Goal: Transaction & Acquisition: Purchase product/service

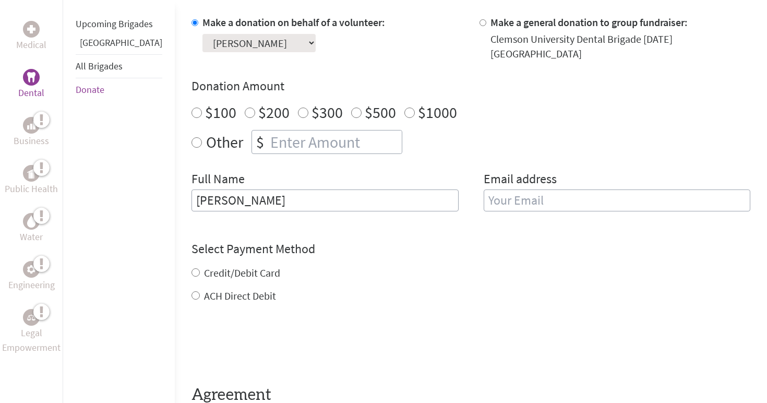
scroll to position [298, 0]
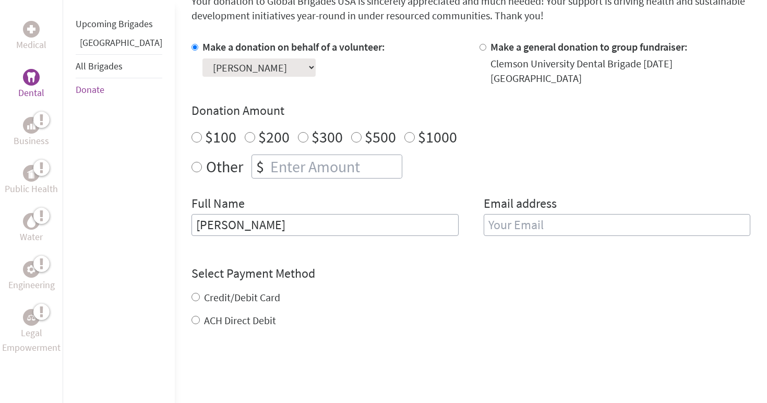
radio input "true"
click at [268, 163] on input "number" at bounding box center [335, 166] width 134 height 23
type input "1250"
click at [546, 322] on form "Make a donation on behalf of a volunteer: Select a volunteer... [PERSON_NAME] […" at bounding box center [471, 247] width 559 height 415
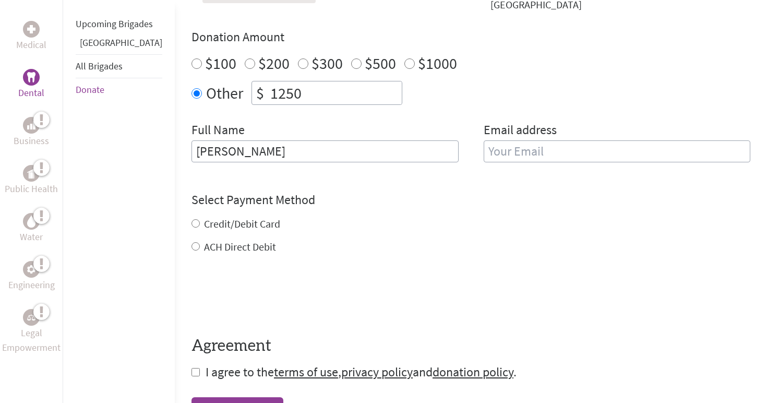
scroll to position [435, 0]
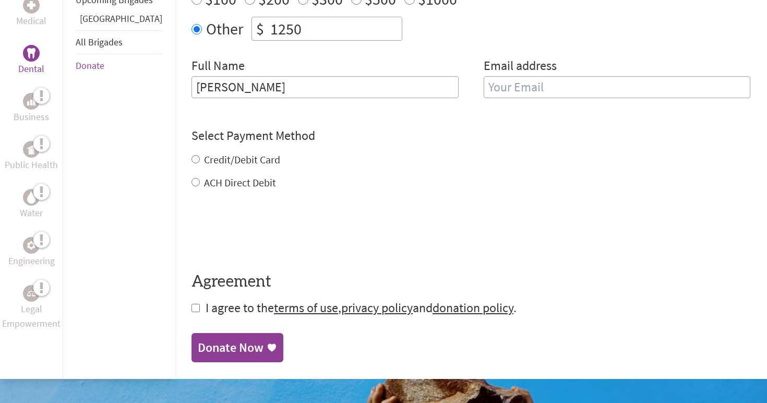
click at [211, 153] on label "Credit/Debit Card" at bounding box center [242, 159] width 76 height 13
click at [200, 155] on input "Credit/Debit Card" at bounding box center [196, 159] width 8 height 8
radio input "true"
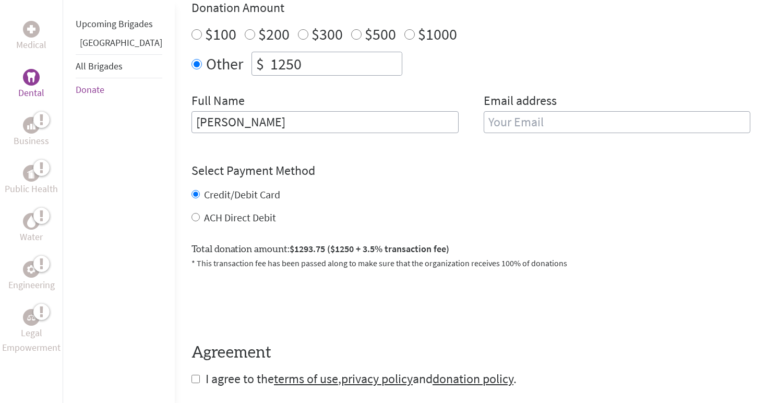
scroll to position [401, 0]
drag, startPoint x: 326, startPoint y: 237, endPoint x: 460, endPoint y: 237, distance: 134.2
click at [460, 237] on div "Total donation amount: $1293.75 ($1250 + 3.5% transaction fee) * This transacti…" at bounding box center [471, 250] width 559 height 36
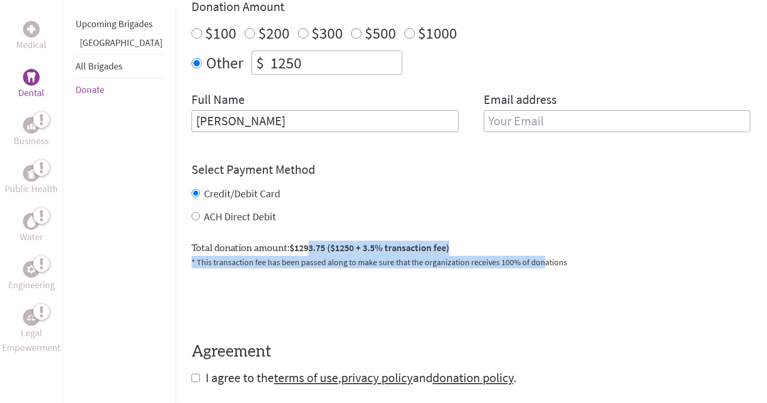
drag, startPoint x: 278, startPoint y: 238, endPoint x: 513, endPoint y: 257, distance: 235.7
click at [513, 257] on div "Total donation amount: $1293.75 ($1250 + 3.5% transaction fee) * This transacti…" at bounding box center [471, 250] width 559 height 36
click at [537, 241] on div "Total donation amount: $1293.75 ($1250 + 3.5% transaction fee) * This transacti…" at bounding box center [471, 250] width 559 height 36
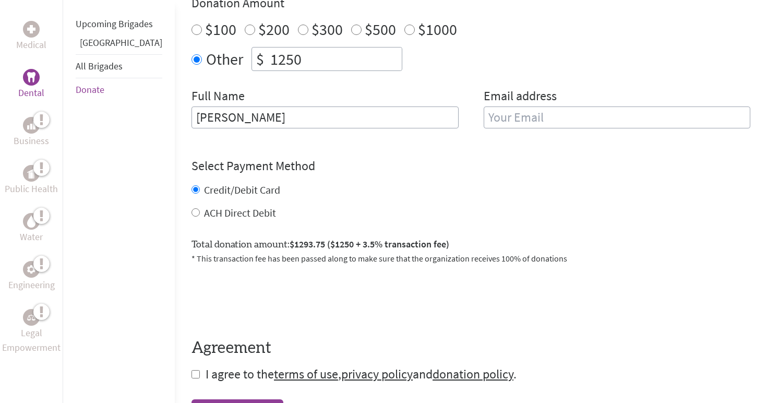
scroll to position [403, 0]
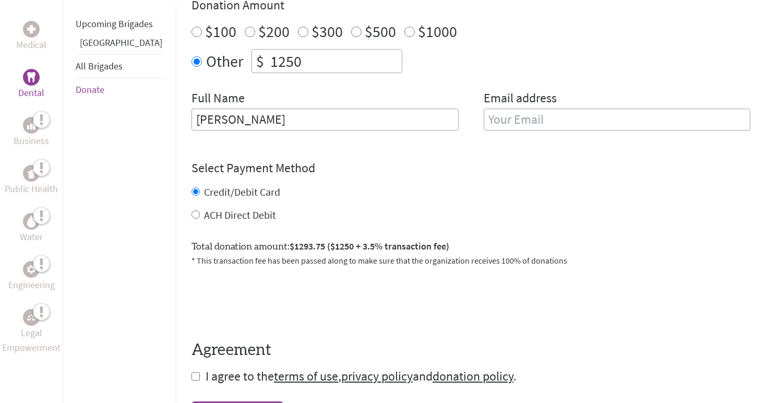
click at [537, 113] on input "email" at bounding box center [617, 120] width 267 height 22
type input "m"
type input "l"
type input "[EMAIL_ADDRESS][DOMAIN_NAME]"
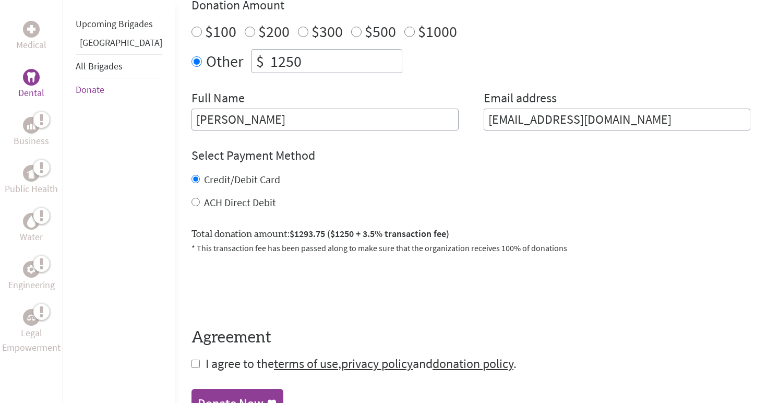
click at [445, 183] on div "Credit/Debit Card ACH Direct Debit" at bounding box center [471, 191] width 559 height 38
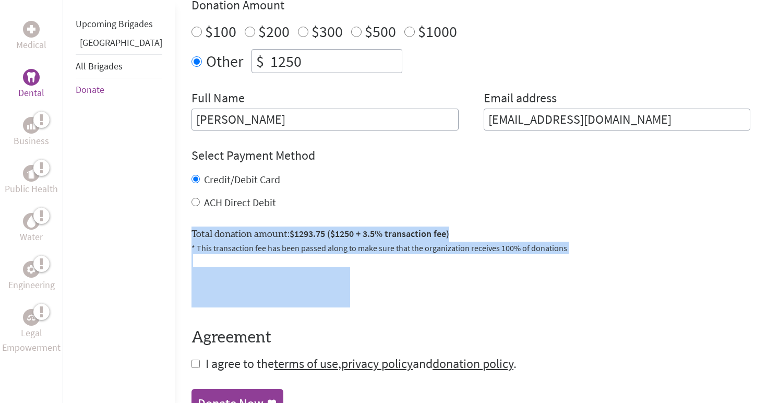
drag, startPoint x: 318, startPoint y: 217, endPoint x: 368, endPoint y: 294, distance: 92.5
click at [368, 294] on form "Make a donation on behalf of a volunteer: Select a volunteer... [PERSON_NAME] […" at bounding box center [471, 153] width 559 height 438
click at [368, 294] on div at bounding box center [471, 287] width 559 height 41
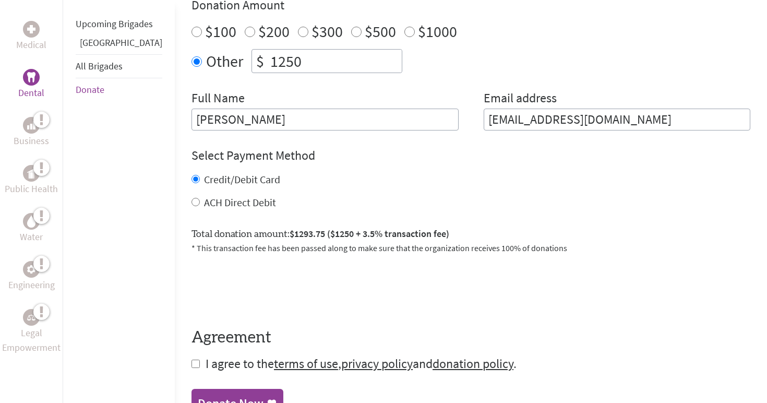
click at [351, 242] on p "* This transaction fee has been passed along to make sure that the organization…" at bounding box center [471, 248] width 559 height 13
click at [347, 228] on span "$1293.75 ($1250 + 3.5% transaction fee)" at bounding box center [370, 234] width 160 height 12
click at [373, 228] on span "$1293.75 ($1250 + 3.5% transaction fee)" at bounding box center [370, 234] width 160 height 12
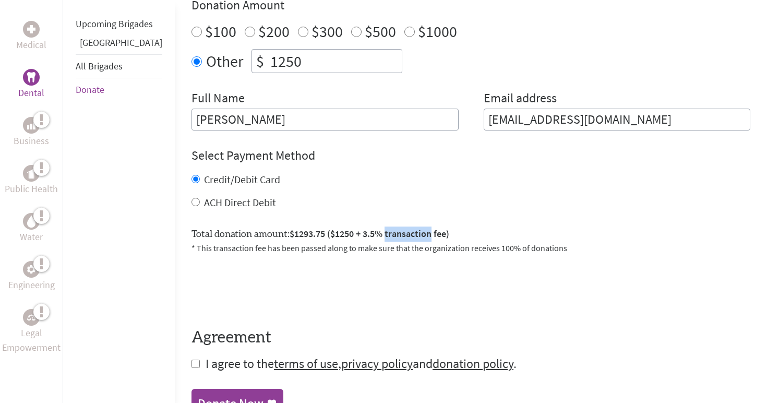
click at [373, 228] on span "$1293.75 ($1250 + 3.5% transaction fee)" at bounding box center [370, 234] width 160 height 12
click at [416, 228] on span "$1293.75 ($1250 + 3.5% transaction fee)" at bounding box center [370, 234] width 160 height 12
click at [415, 228] on span "$1293.75 ($1250 + 3.5% transaction fee)" at bounding box center [370, 234] width 160 height 12
click at [409, 228] on span "$1293.75 ($1250 + 3.5% transaction fee)" at bounding box center [370, 234] width 160 height 12
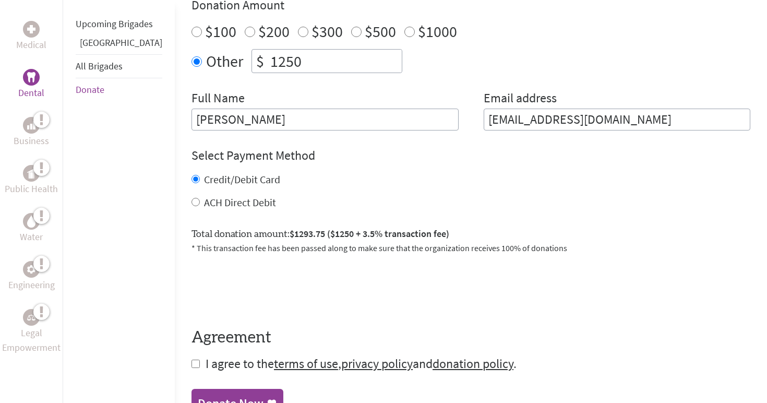
click at [534, 274] on div at bounding box center [471, 287] width 559 height 41
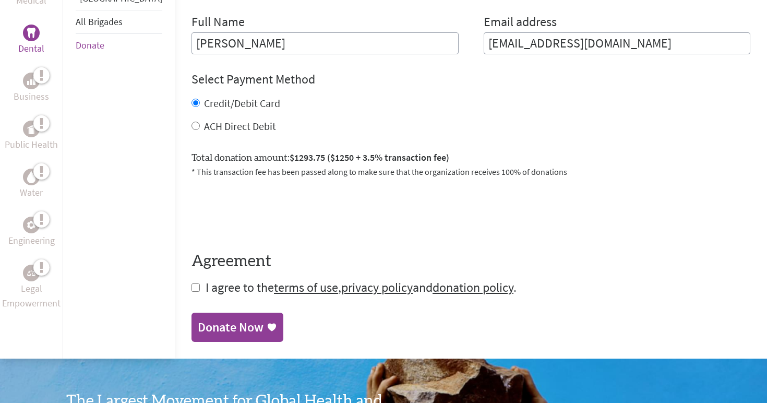
scroll to position [486, 0]
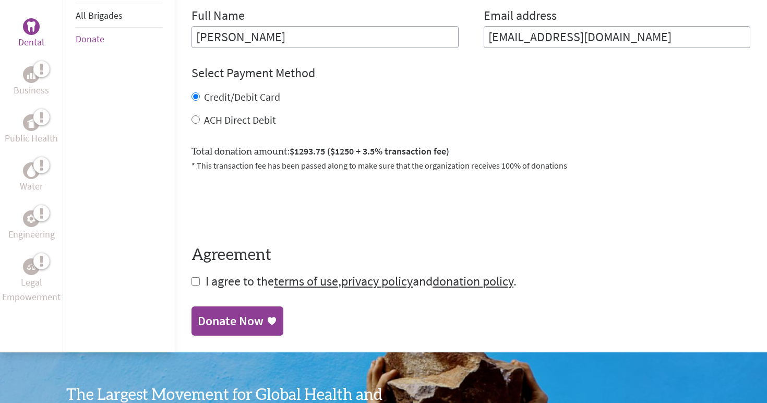
click at [206, 275] on span "I agree to the terms of use , privacy policy and donation policy ." at bounding box center [361, 281] width 311 height 16
click at [192, 274] on form "Make a donation on behalf of a volunteer: Select a volunteer... [PERSON_NAME] […" at bounding box center [471, 71] width 559 height 438
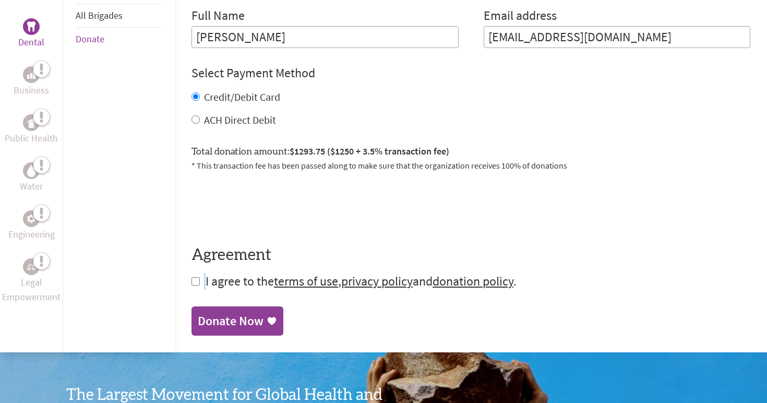
click at [192, 277] on input "checkbox" at bounding box center [196, 281] width 8 height 8
checkbox input "true"
click at [221, 273] on span "I agree to the terms of use , privacy policy and donation policy ." at bounding box center [361, 281] width 311 height 16
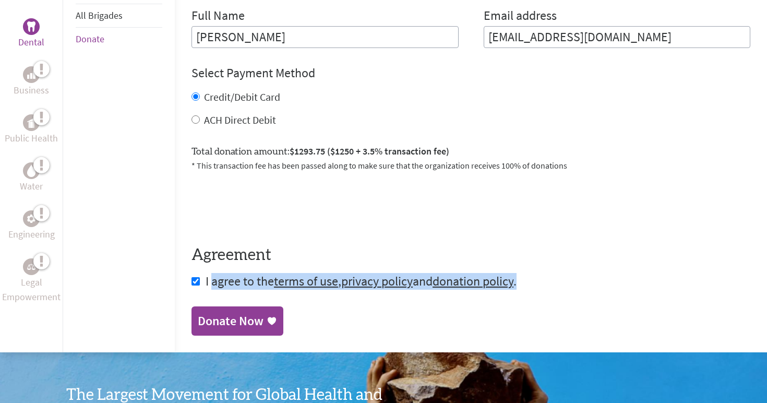
drag, startPoint x: 183, startPoint y: 268, endPoint x: 652, endPoint y: 269, distance: 468.8
click at [652, 269] on form "Make a donation on behalf of a volunteer: Select a volunteer... [PERSON_NAME] […" at bounding box center [471, 71] width 559 height 438
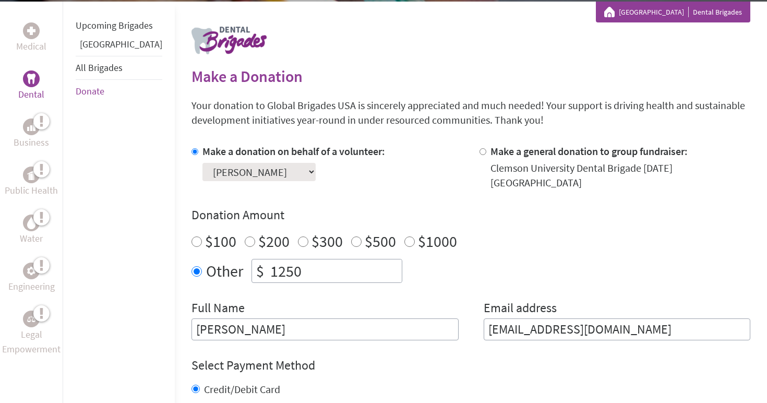
scroll to position [194, 0]
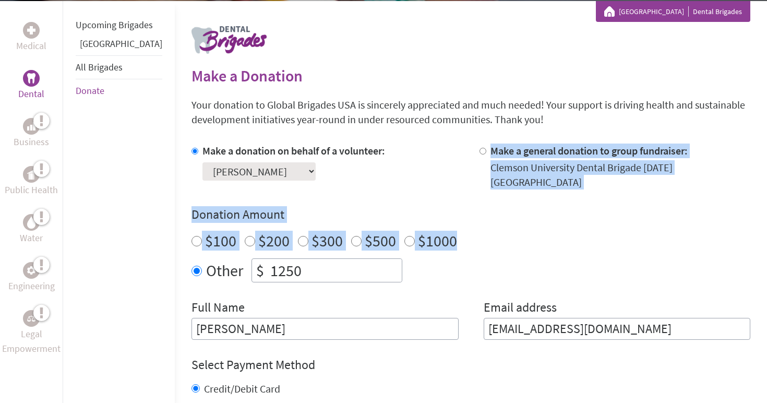
drag, startPoint x: 503, startPoint y: 140, endPoint x: 625, endPoint y: 222, distance: 147.8
click at [625, 222] on section "Make a Donation Your donation to Global Brigades USA is sincerely appreciated a…" at bounding box center [471, 346] width 559 height 561
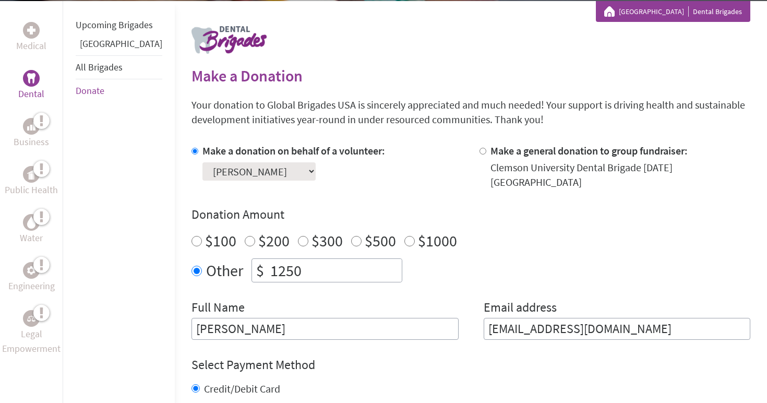
click at [600, 276] on div "Make a donation on behalf of a volunteer: Select a volunteer... [PERSON_NAME] […" at bounding box center [471, 242] width 559 height 196
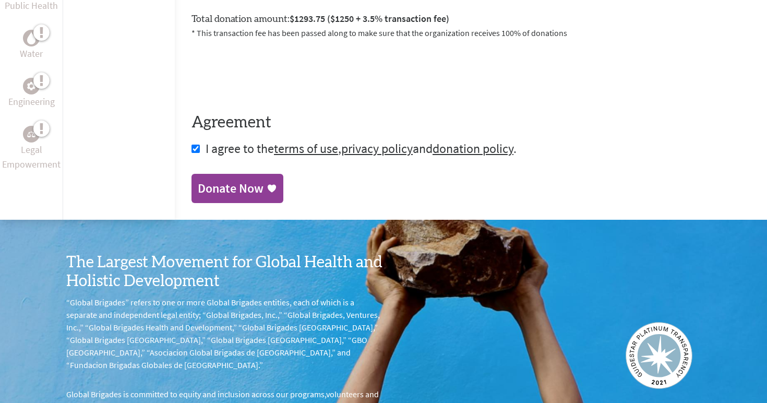
scroll to position [648, 0]
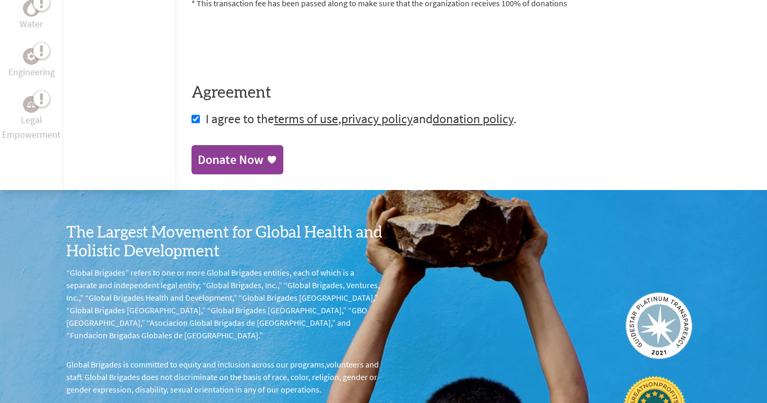
click at [209, 145] on link "Donate Now" at bounding box center [238, 159] width 92 height 29
